Goal: Communication & Community: Share content

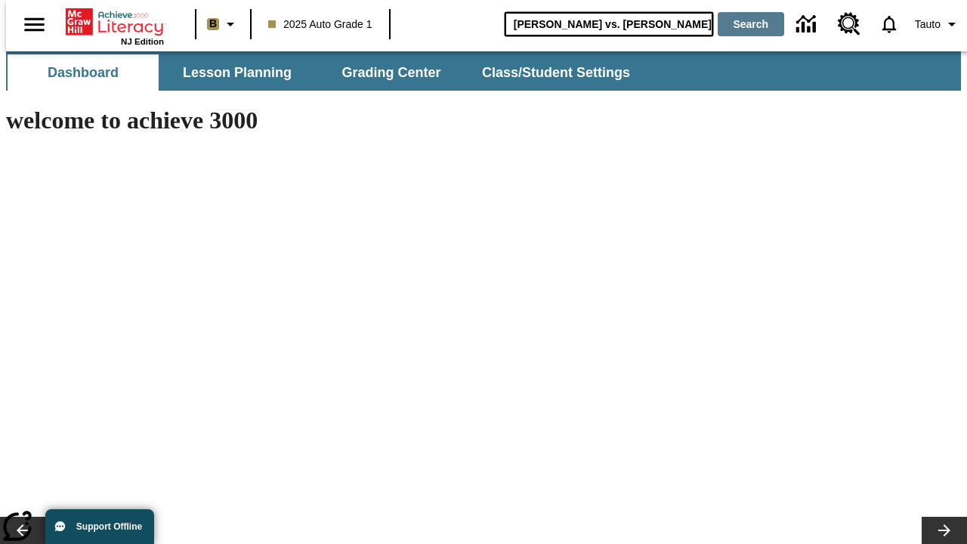
type input "[PERSON_NAME] vs. [PERSON_NAME]"
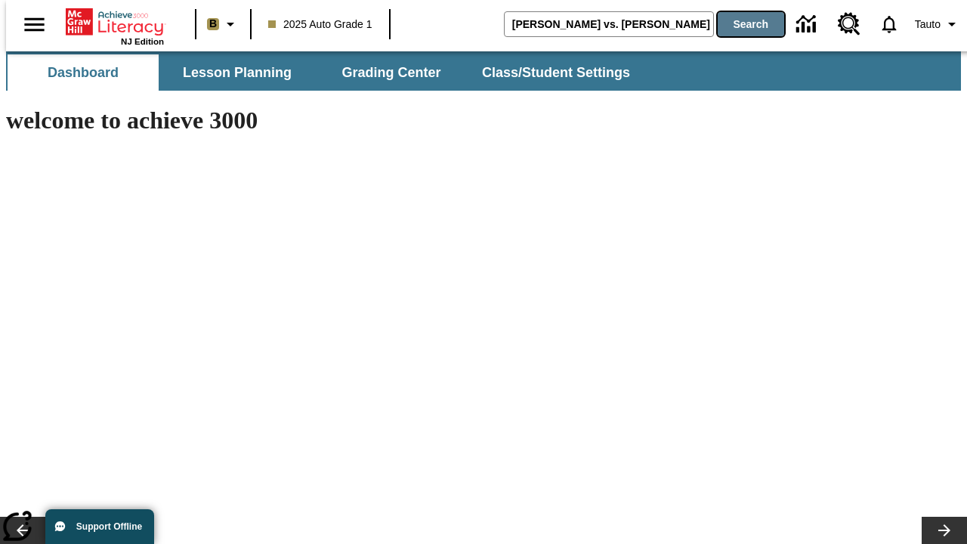
click at [742, 24] on button "Search" at bounding box center [750, 24] width 66 height 24
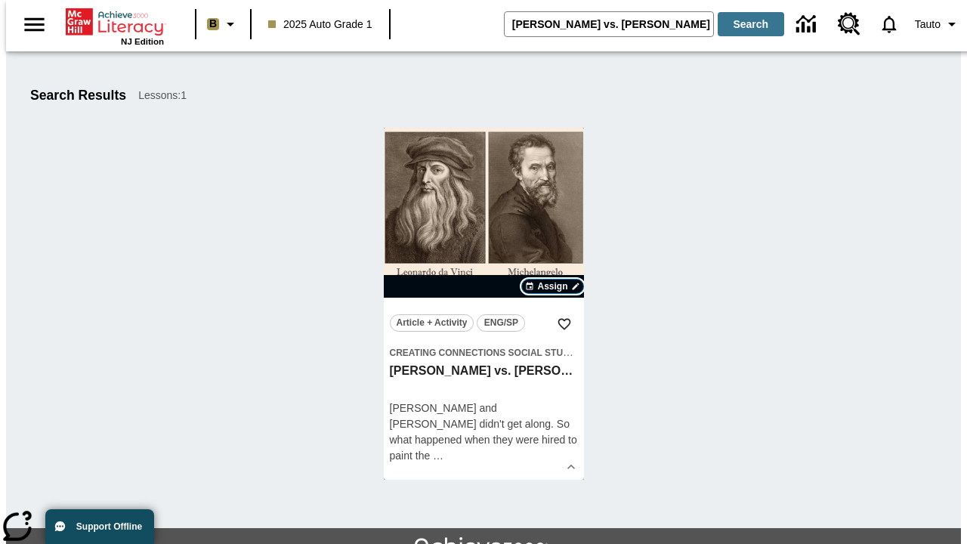
click at [553, 286] on span "Assign" at bounding box center [552, 286] width 30 height 14
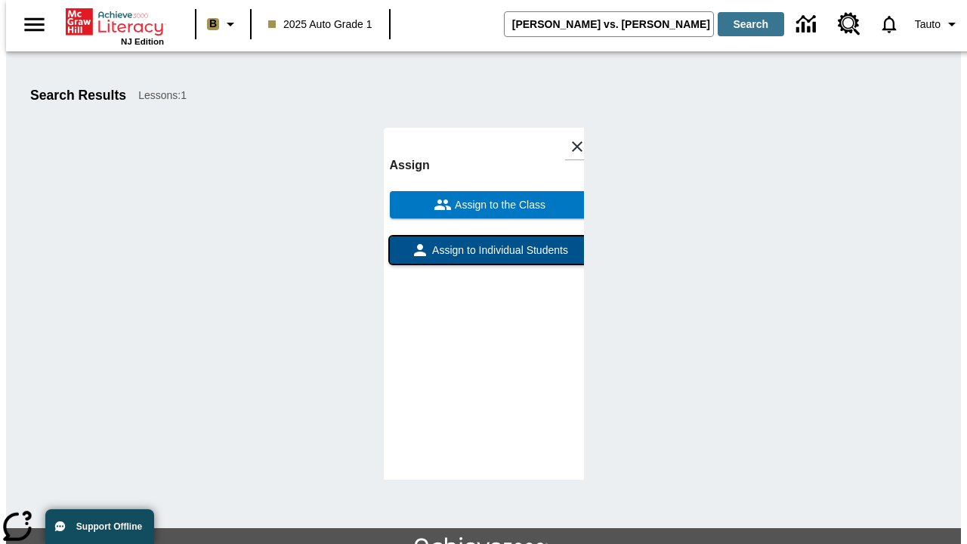
click at [483, 242] on span "Assign to Individual Students" at bounding box center [498, 250] width 139 height 16
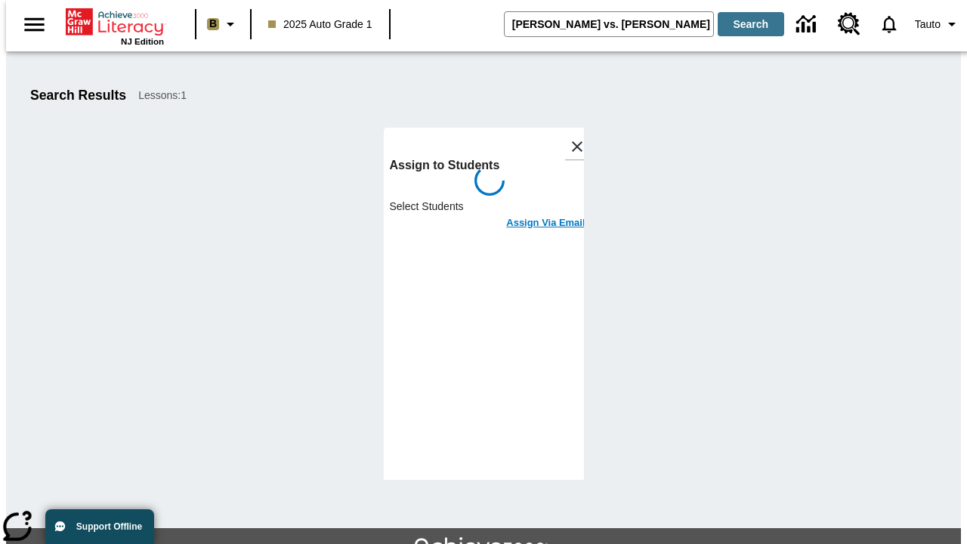
scroll to position [82, 0]
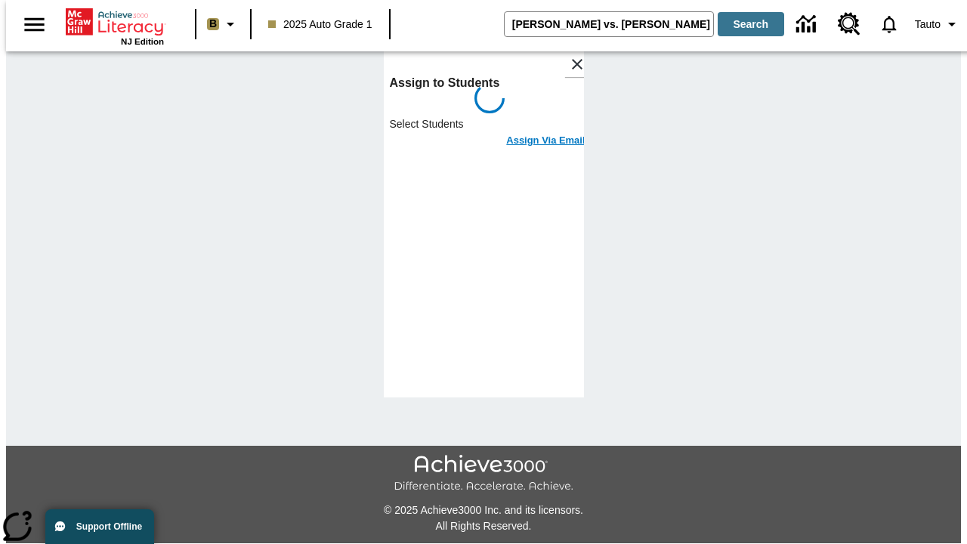
click at [534, 132] on h6 "Assign Via Email" at bounding box center [545, 140] width 79 height 17
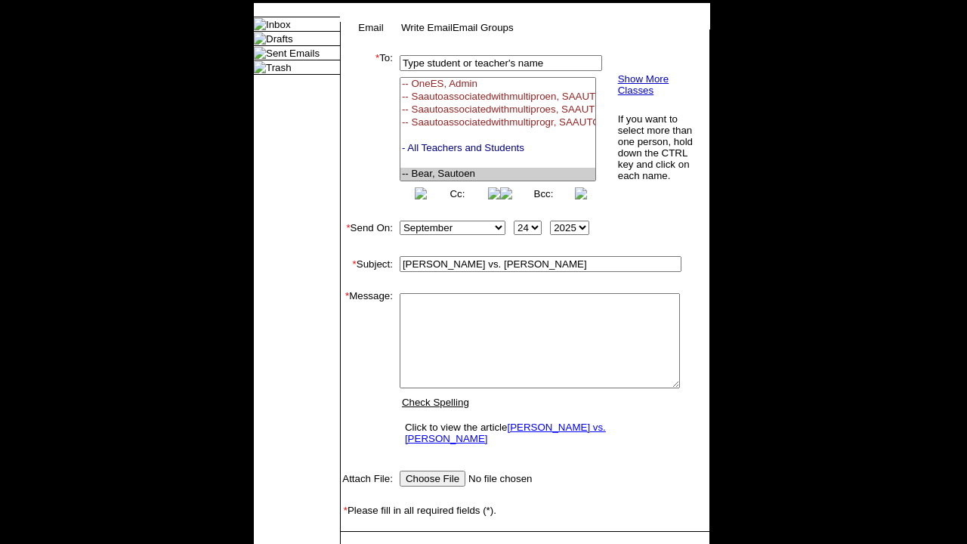
select select "U,22992008,1"
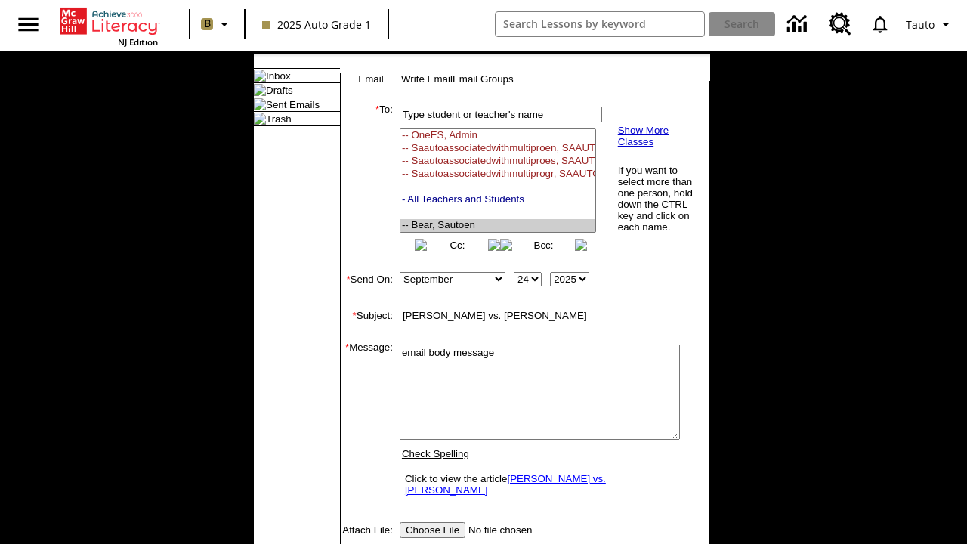
type textarea "email body message"
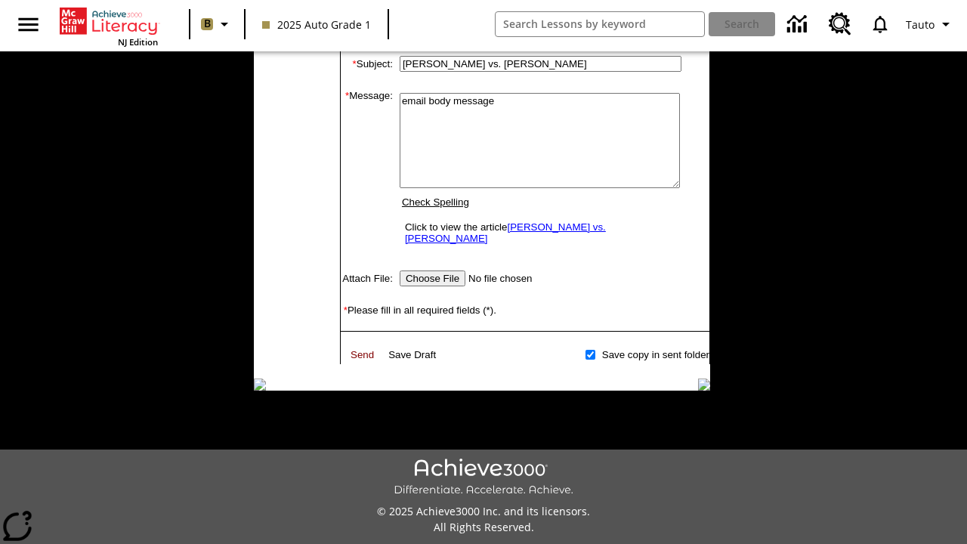
scroll to position [244, 0]
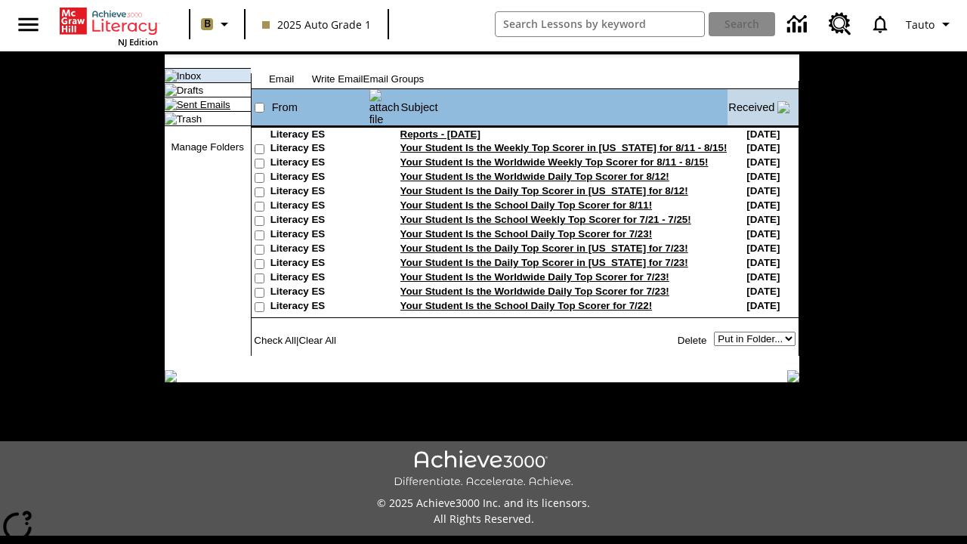
click at [187, 110] on link "Sent Emails" at bounding box center [204, 104] width 54 height 11
